Goal: Transaction & Acquisition: Subscribe to service/newsletter

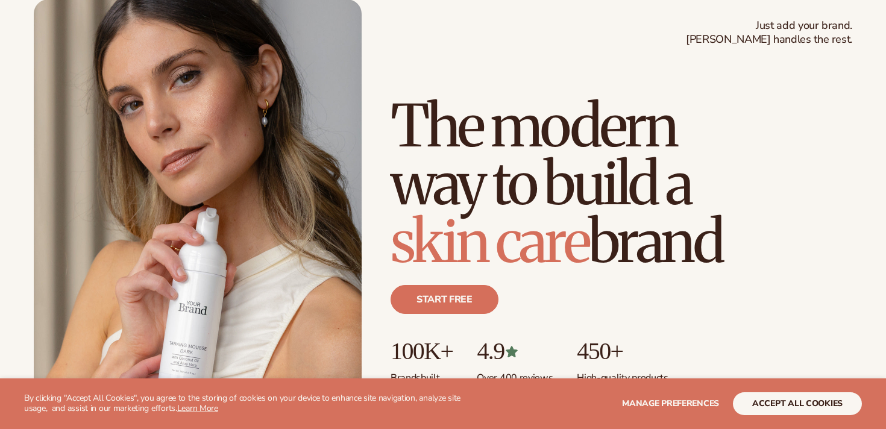
scroll to position [75, 0]
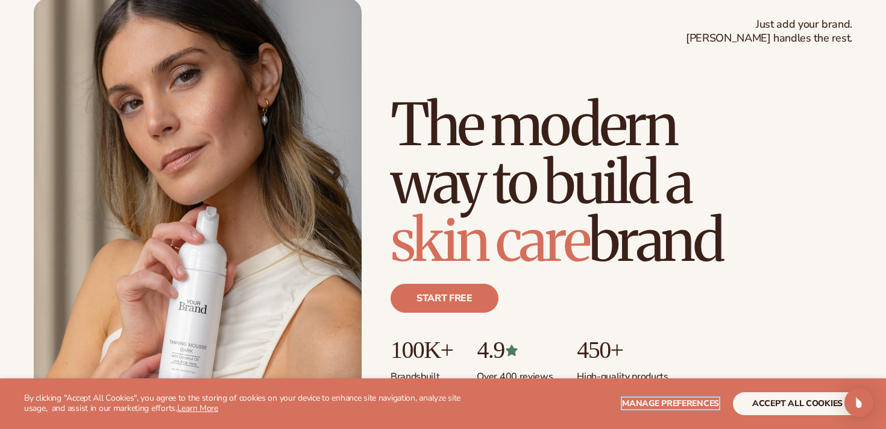
click at [689, 405] on span "Manage preferences" at bounding box center [670, 403] width 97 height 11
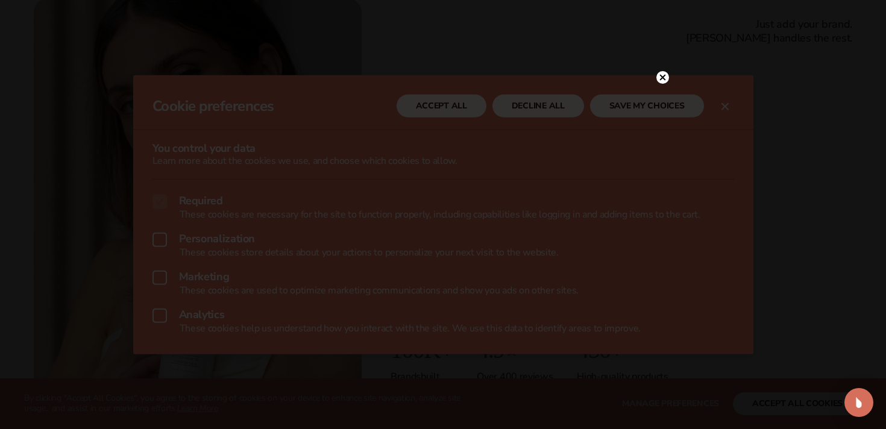
click at [668, 51] on div at bounding box center [443, 214] width 886 height 429
click at [666, 80] on circle at bounding box center [662, 77] width 13 height 13
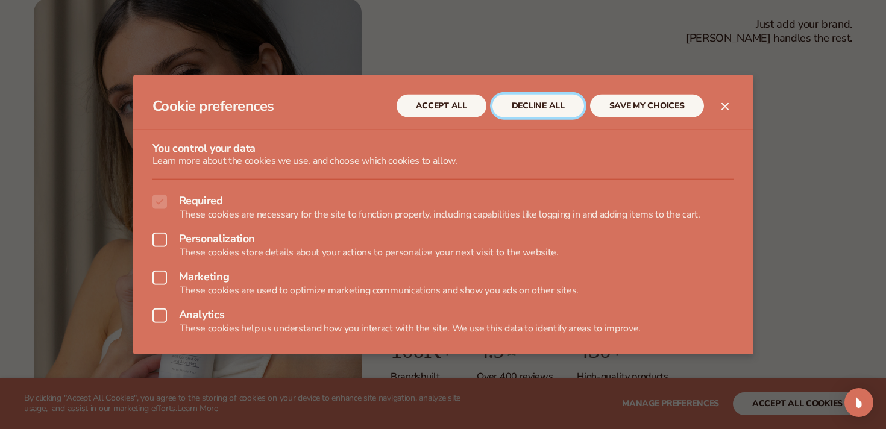
click at [542, 108] on button "DECLINE ALL" at bounding box center [538, 106] width 92 height 23
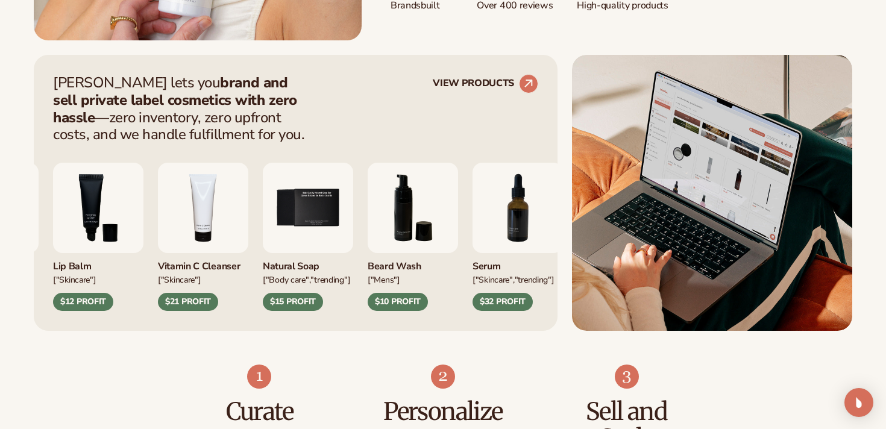
scroll to position [447, 0]
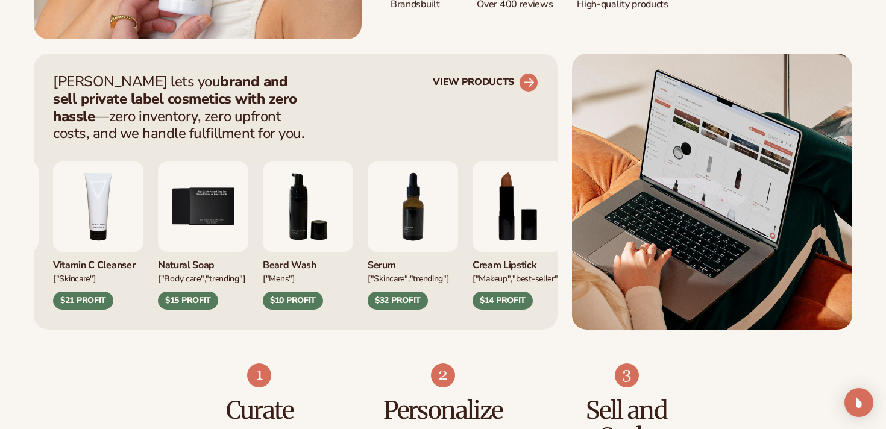
click at [524, 78] on circle at bounding box center [528, 82] width 27 height 27
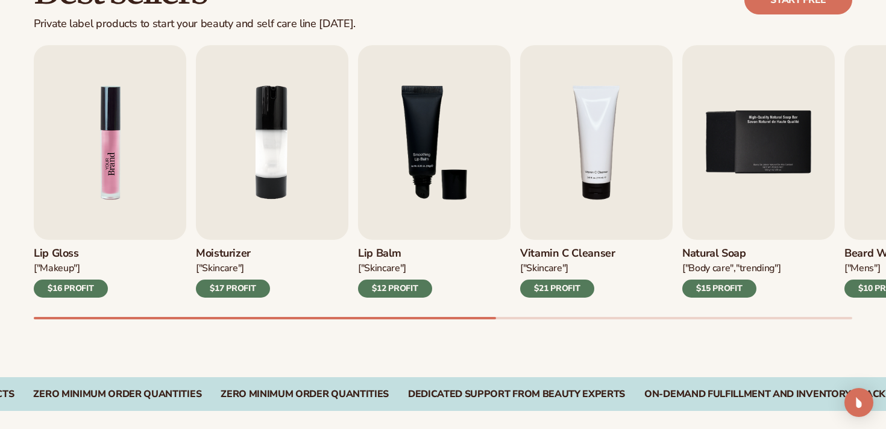
scroll to position [388, 0]
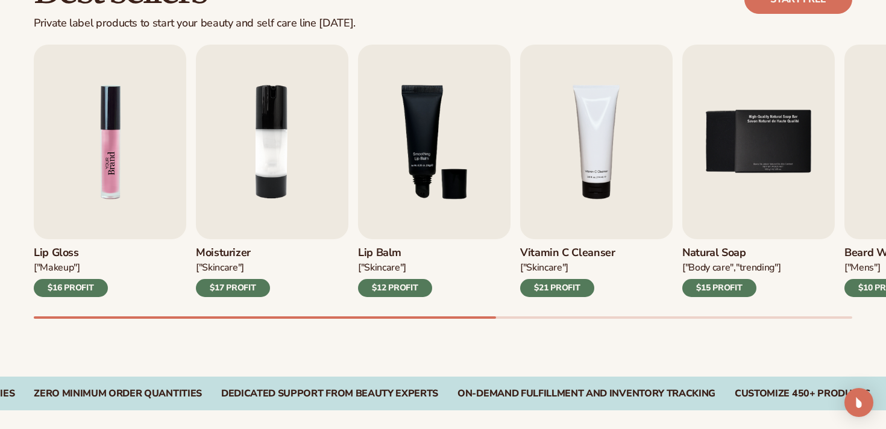
click at [93, 198] on img "1 / 9" at bounding box center [110, 142] width 152 height 195
click at [127, 125] on img "1 / 9" at bounding box center [110, 142] width 152 height 195
click at [134, 153] on img "1 / 9" at bounding box center [110, 142] width 152 height 195
click at [125, 140] on img "1 / 9" at bounding box center [110, 142] width 152 height 195
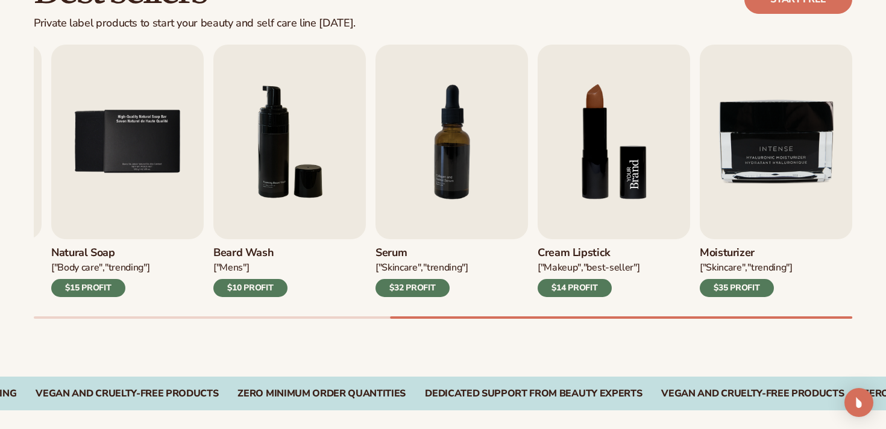
click at [630, 168] on img "8 / 9" at bounding box center [613, 142] width 152 height 195
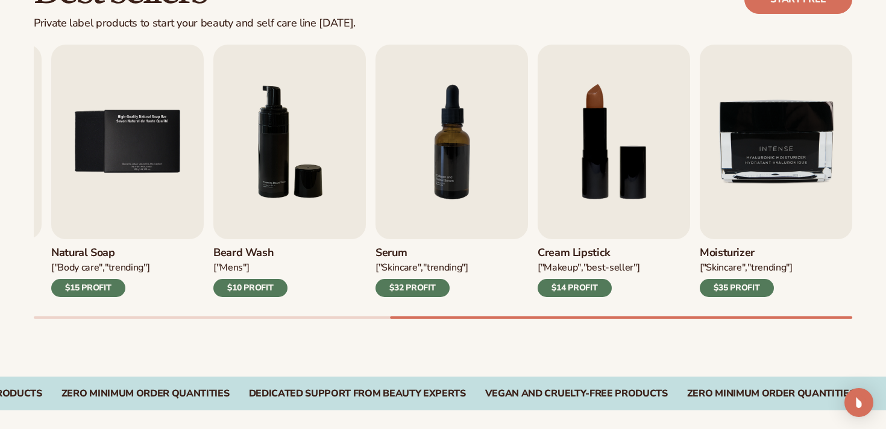
click at [602, 291] on div "$14 PROFIT" at bounding box center [574, 288] width 74 height 18
click at [639, 18] on div "Best sellers Private label products to start your beauty and self care line tod…" at bounding box center [443, -1] width 818 height 61
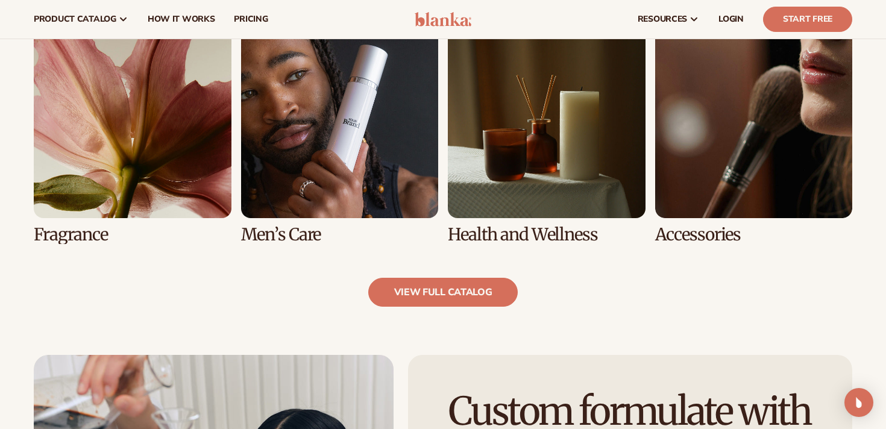
scroll to position [1091, 0]
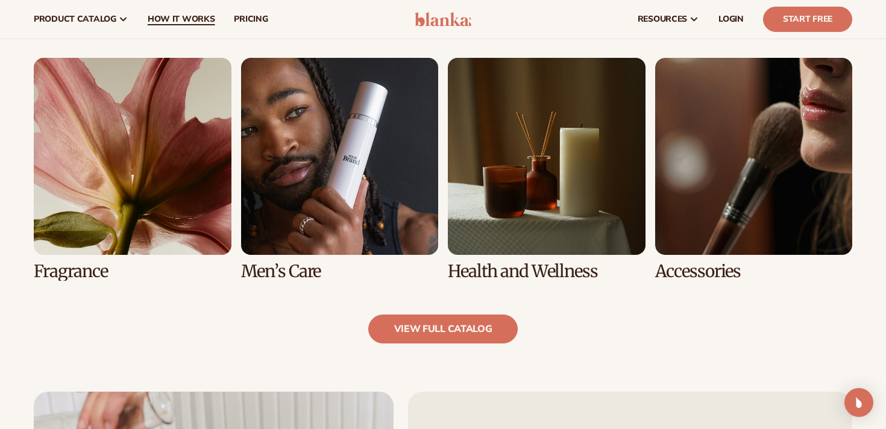
click at [178, 18] on span "How It Works" at bounding box center [181, 19] width 67 height 10
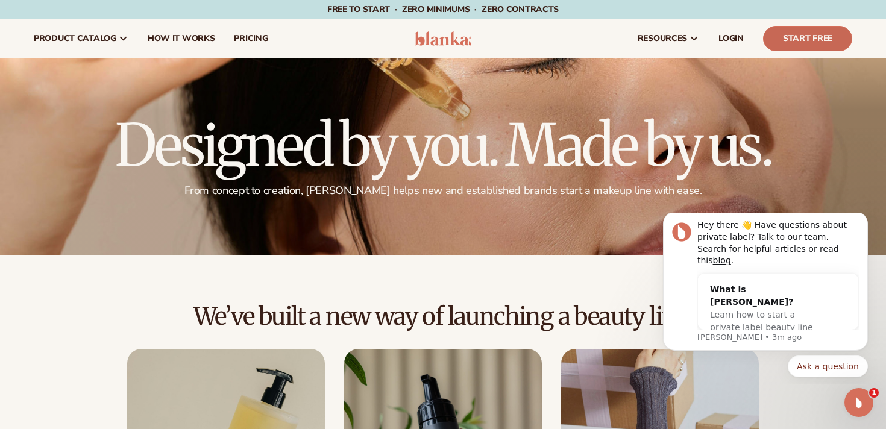
click at [799, 39] on link "Start Free" at bounding box center [807, 38] width 89 height 25
click at [254, 37] on span "pricing" at bounding box center [251, 39] width 34 height 10
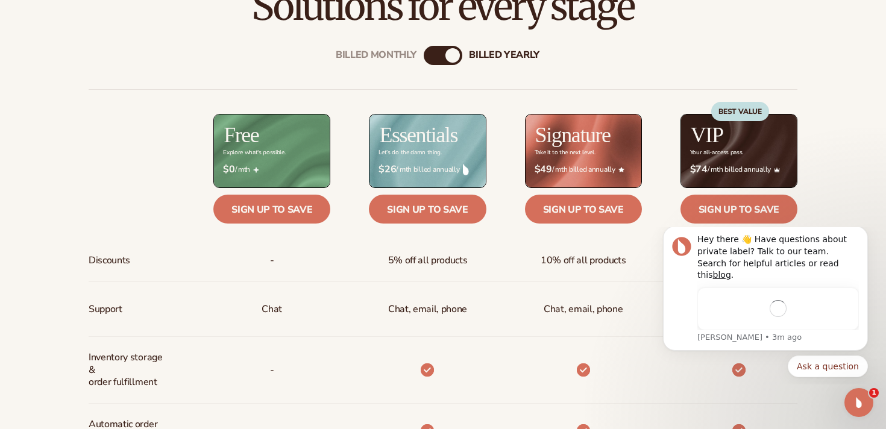
scroll to position [430, 0]
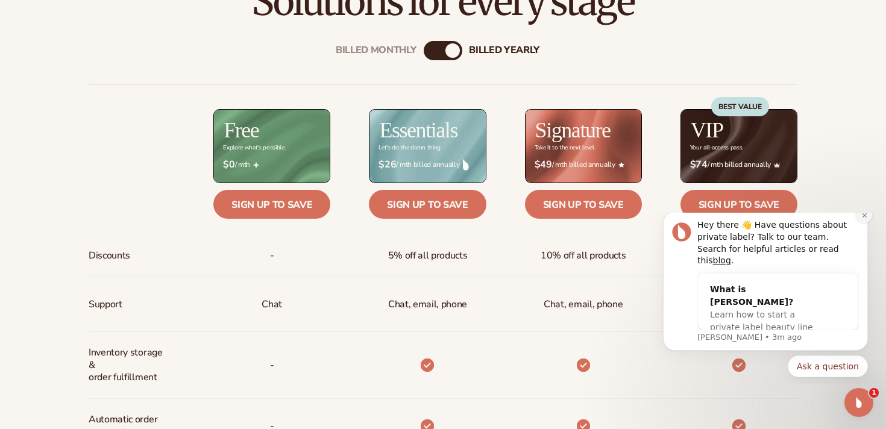
click at [863, 219] on icon "Dismiss notification" at bounding box center [864, 215] width 7 height 7
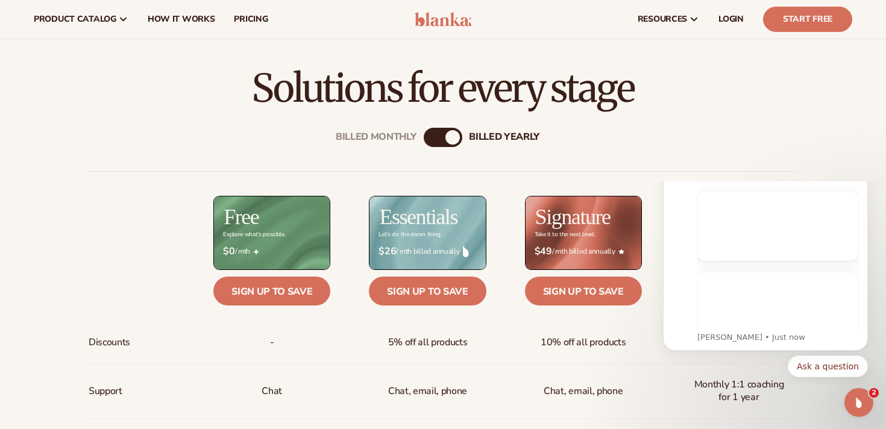
scroll to position [343, 0]
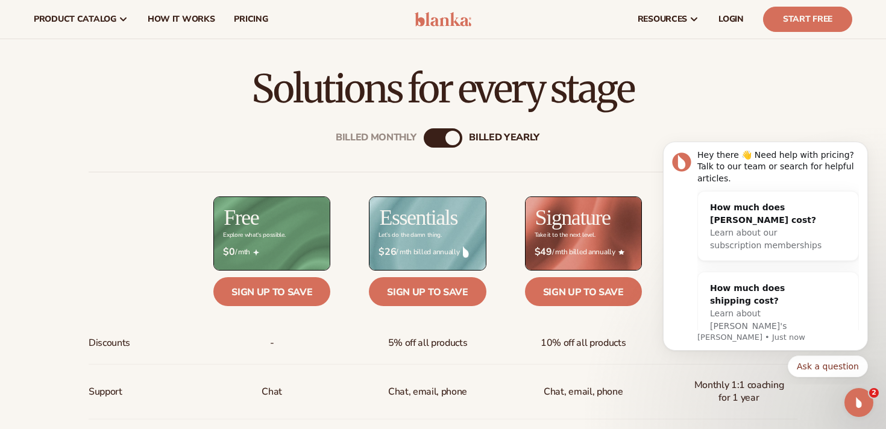
click at [443, 145] on div "Billed Monthly billed Yearly" at bounding box center [443, 137] width 39 height 19
click at [457, 138] on div "billed Yearly" at bounding box center [452, 138] width 14 height 14
click at [450, 140] on div "billed Yearly" at bounding box center [452, 138] width 14 height 14
drag, startPoint x: 449, startPoint y: 136, endPoint x: 374, endPoint y: 136, distance: 75.9
click at [424, 136] on div "Billed Monthly billed Yearly" at bounding box center [443, 137] width 39 height 19
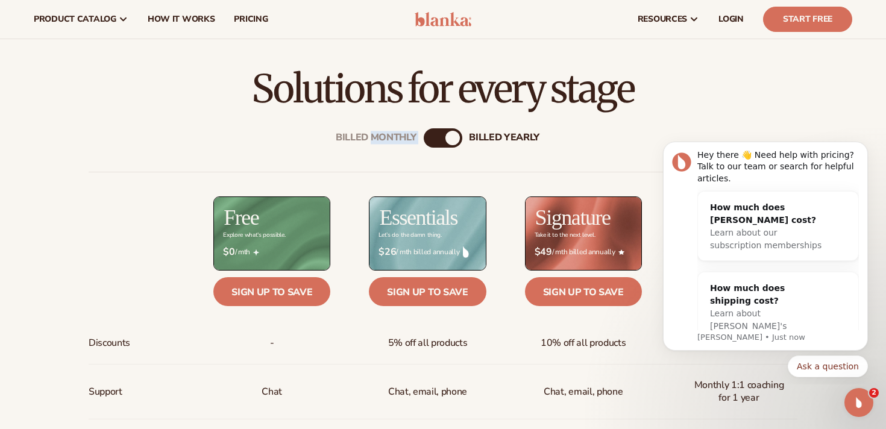
click at [450, 139] on div "billed Yearly" at bounding box center [452, 138] width 14 height 14
click at [443, 139] on div "Billed Monthly billed Yearly" at bounding box center [443, 137] width 39 height 19
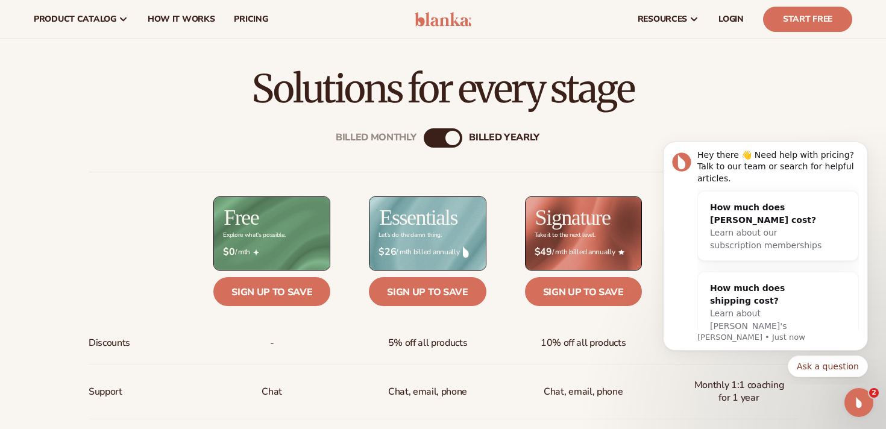
click at [424, 136] on div "Billed Monthly" at bounding box center [431, 138] width 14 height 14
click at [866, 146] on icon "Dismiss notification" at bounding box center [864, 145] width 7 height 7
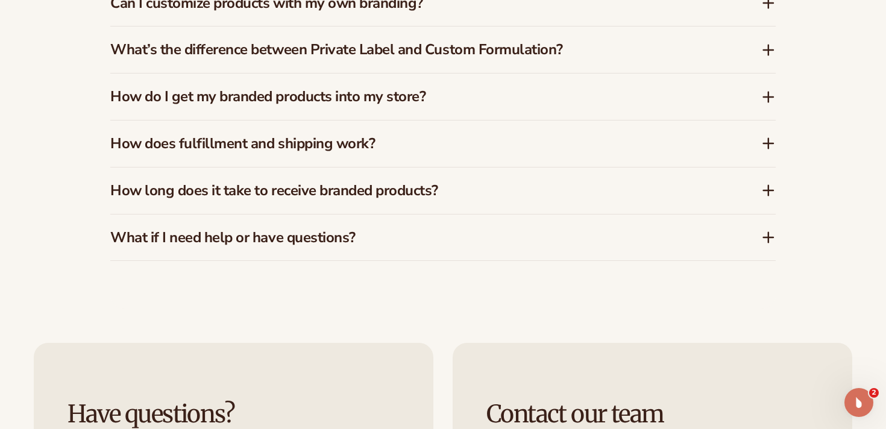
scroll to position [1935, 0]
click at [518, 94] on h3 "How do I get my branded products into my store?" at bounding box center [417, 95] width 615 height 17
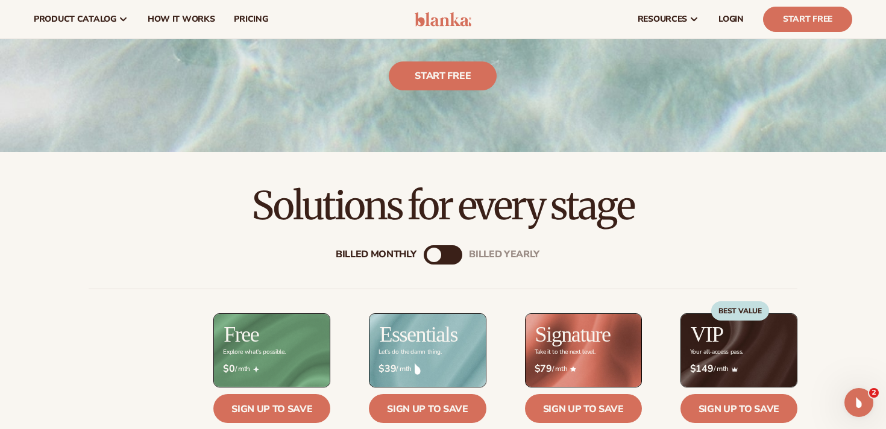
scroll to position [194, 0]
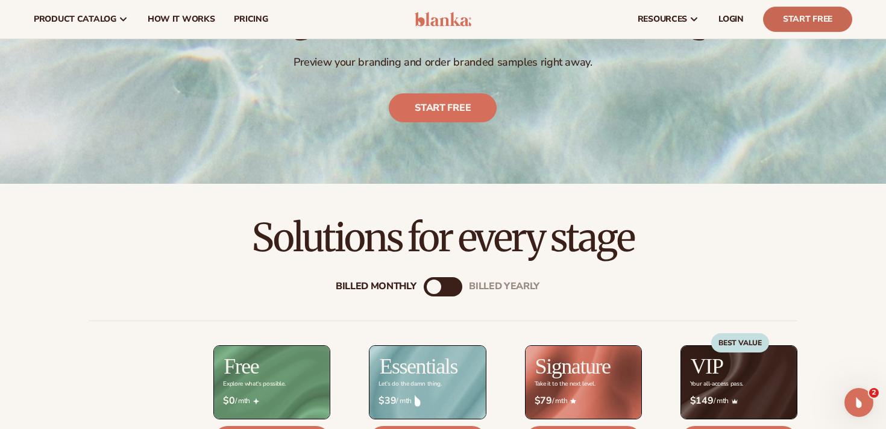
click at [806, 20] on link "Start Free" at bounding box center [807, 19] width 89 height 25
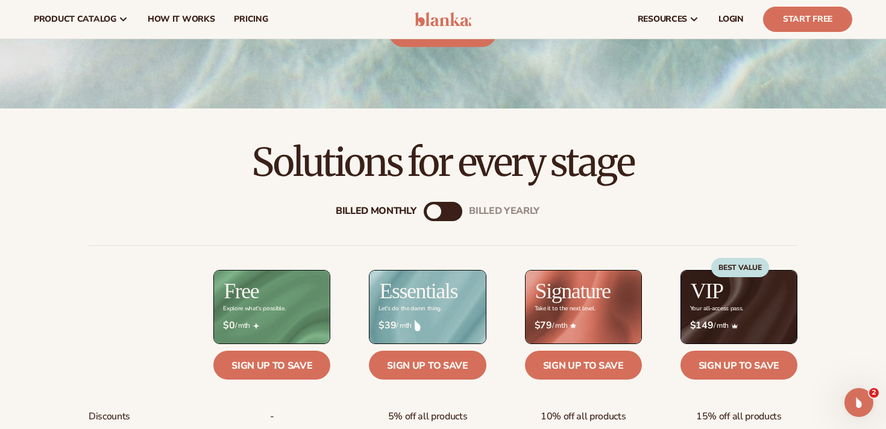
scroll to position [0, 0]
